Goal: Obtain resource: Obtain resource

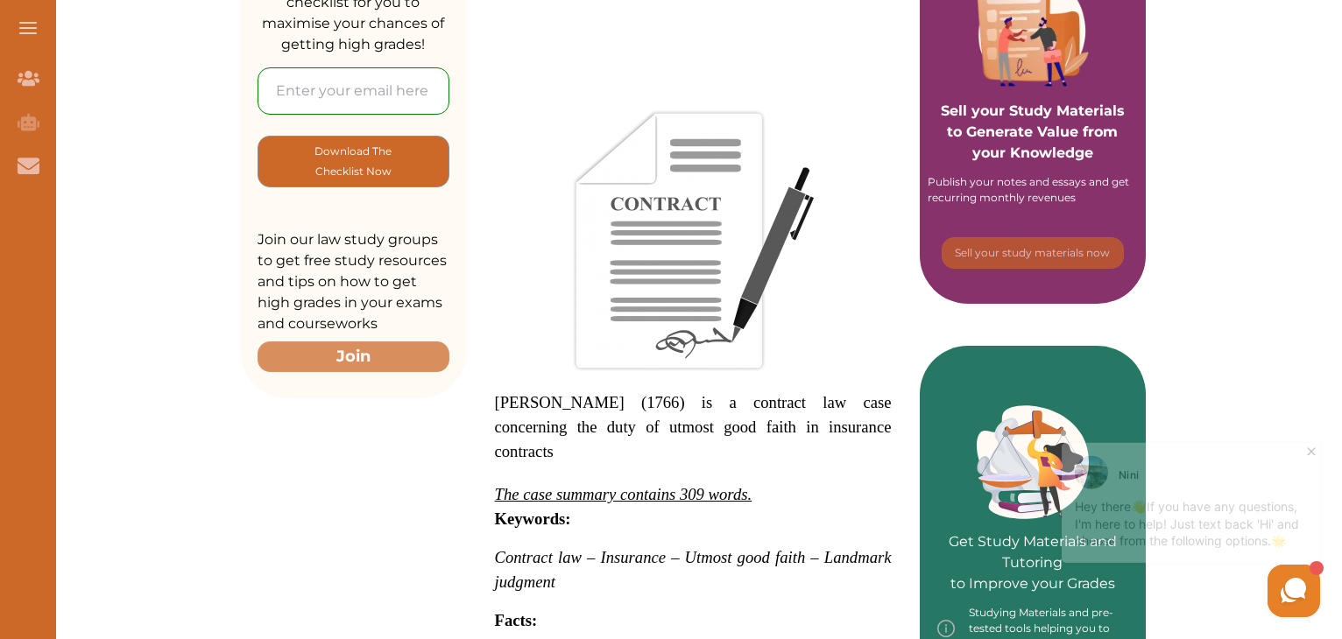
scroll to position [175, 0]
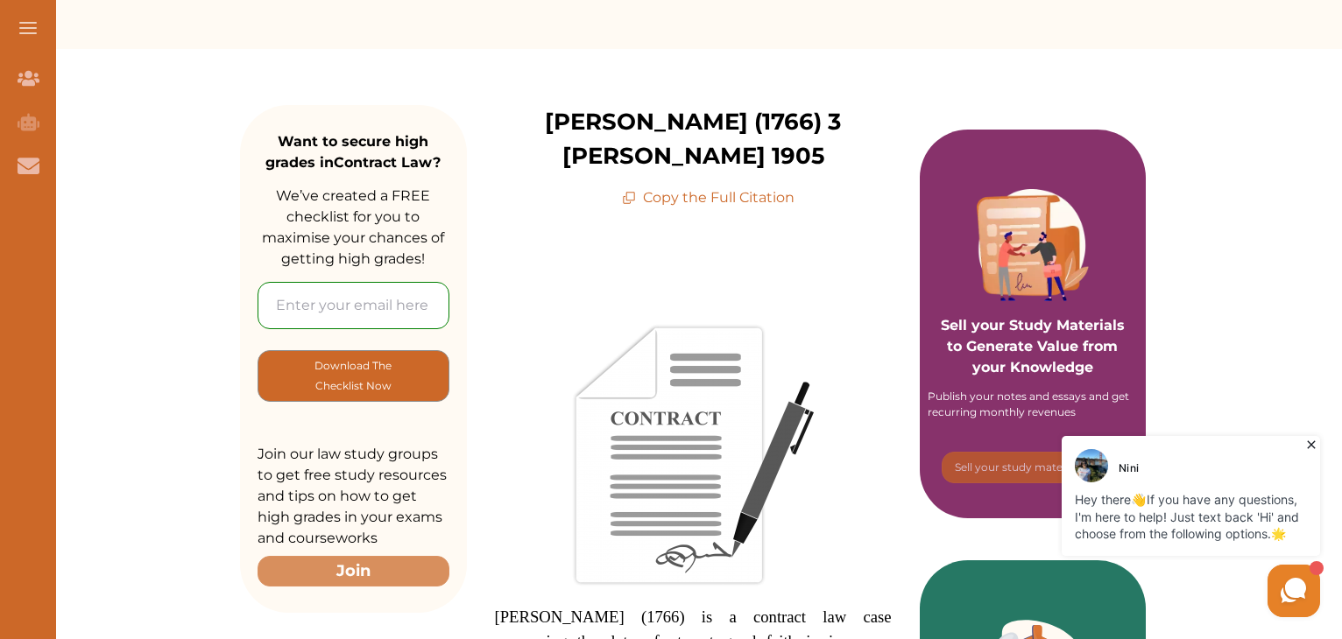
click at [671, 187] on p "Copy the Full Citation" at bounding box center [708, 197] width 173 height 21
click at [634, 192] on icon at bounding box center [630, 196] width 9 height 9
click at [649, 187] on p "Copy the Full Citation" at bounding box center [708, 197] width 173 height 21
click at [671, 187] on p "Copy the Full Citation" at bounding box center [708, 197] width 173 height 21
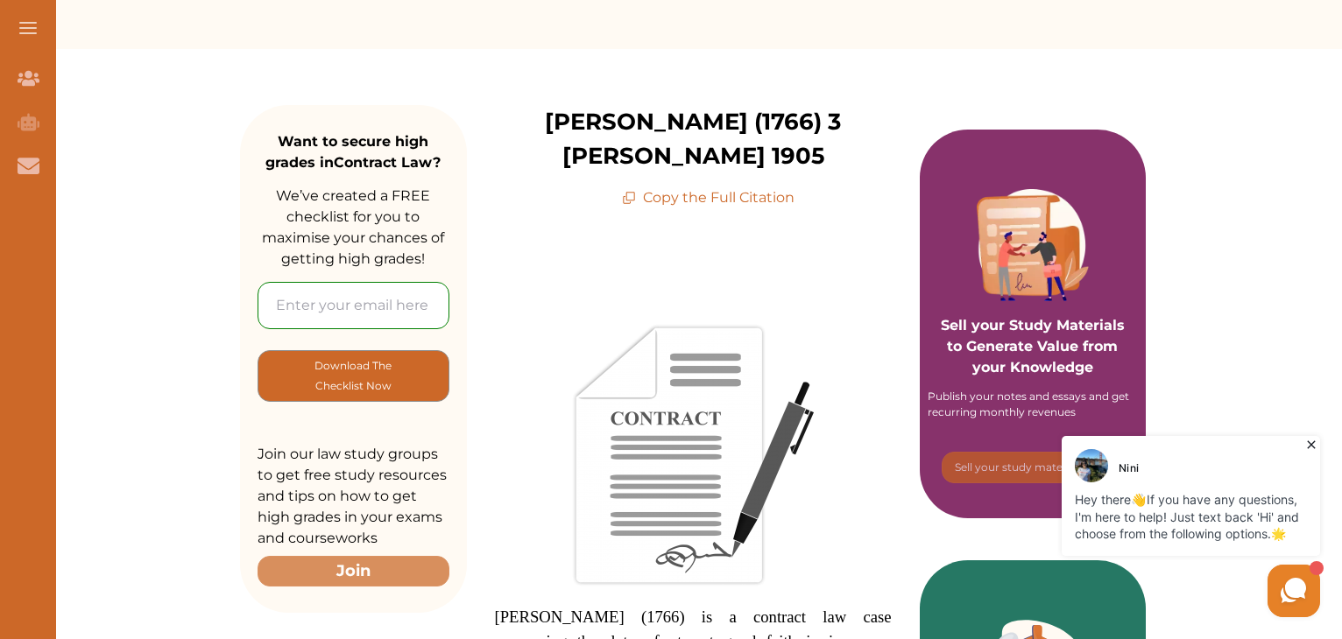
click at [631, 191] on icon at bounding box center [629, 198] width 14 height 14
click at [671, 123] on p "[PERSON_NAME] (1766) 3 [PERSON_NAME] 1905" at bounding box center [693, 139] width 453 height 68
click at [671, 324] on img at bounding box center [693, 455] width 242 height 263
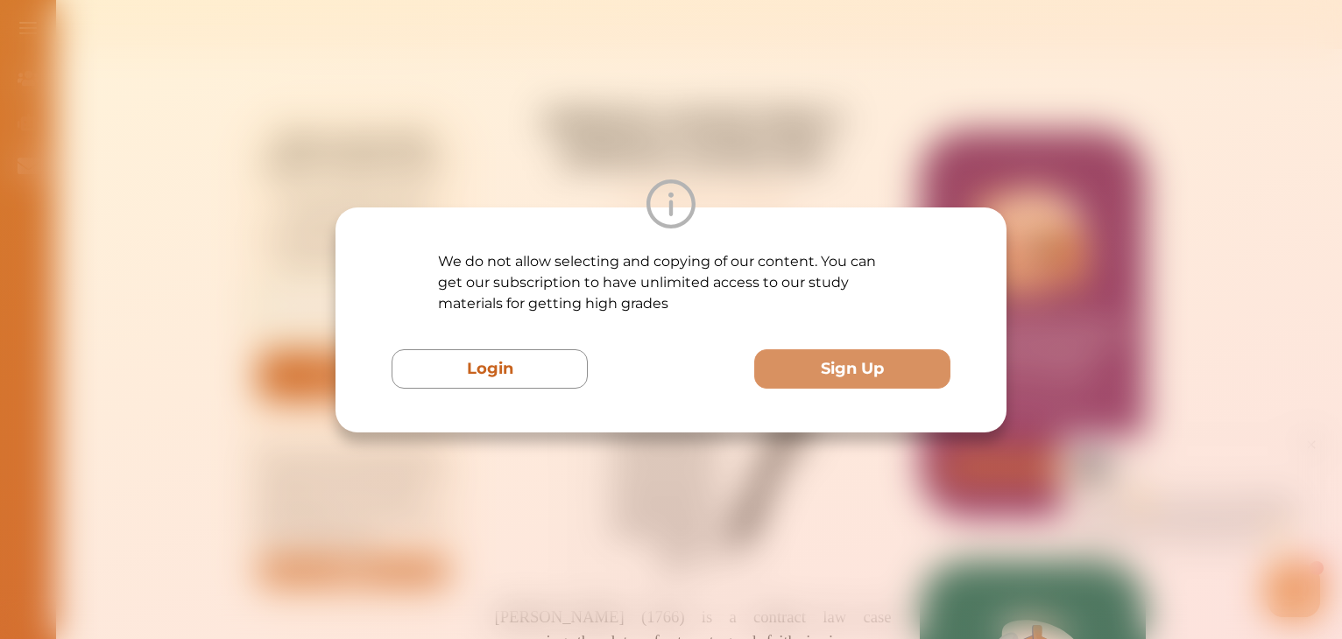
click at [671, 385] on div "Login Sign Up" at bounding box center [670, 368] width 559 height 39
click at [537, 145] on div "We do not allow selecting and copying of our content. You can get our subscript…" at bounding box center [671, 319] width 1342 height 639
